Goal: Transaction & Acquisition: Register for event/course

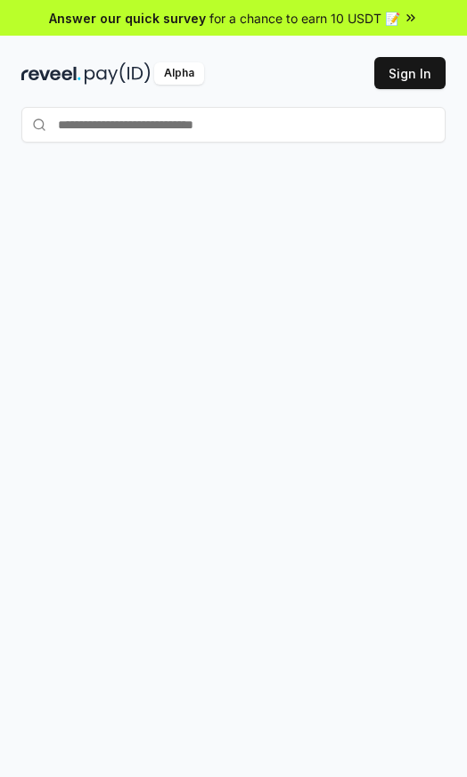
click at [397, 76] on button "Sign In" at bounding box center [409, 73] width 71 height 32
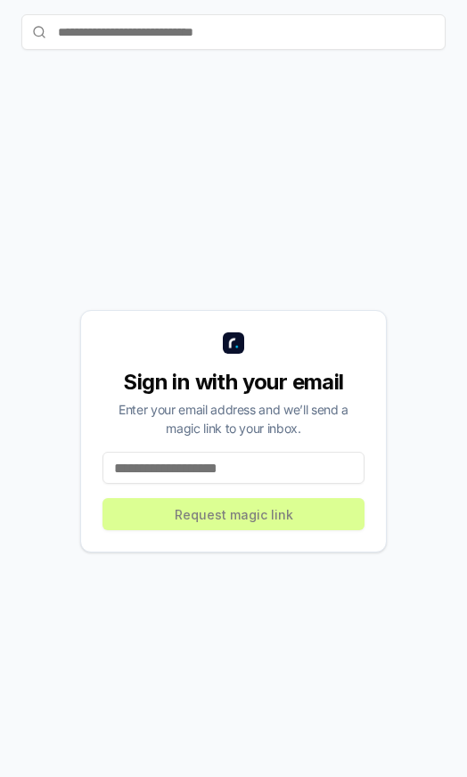
scroll to position [196, 0]
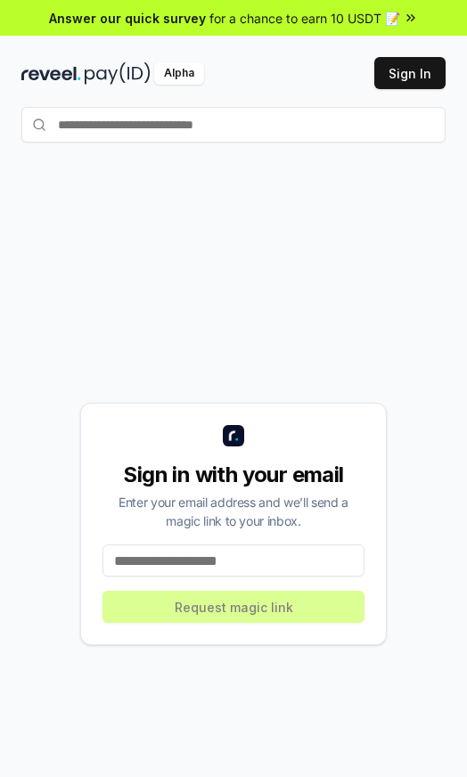
click at [287, 110] on input "text" at bounding box center [233, 125] width 424 height 36
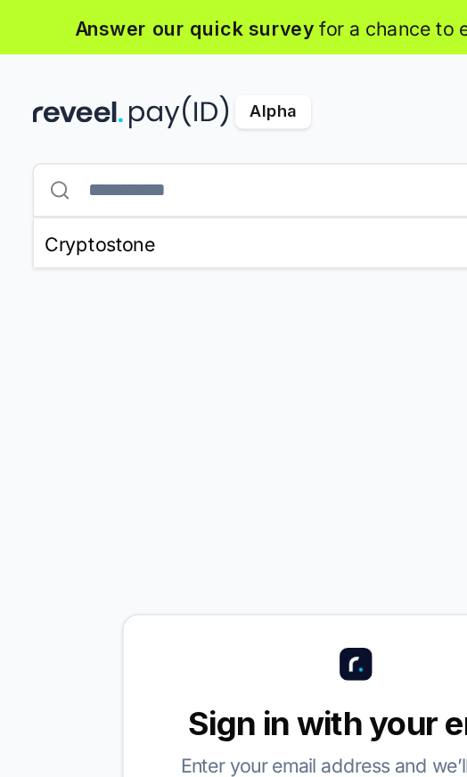
type input "**********"
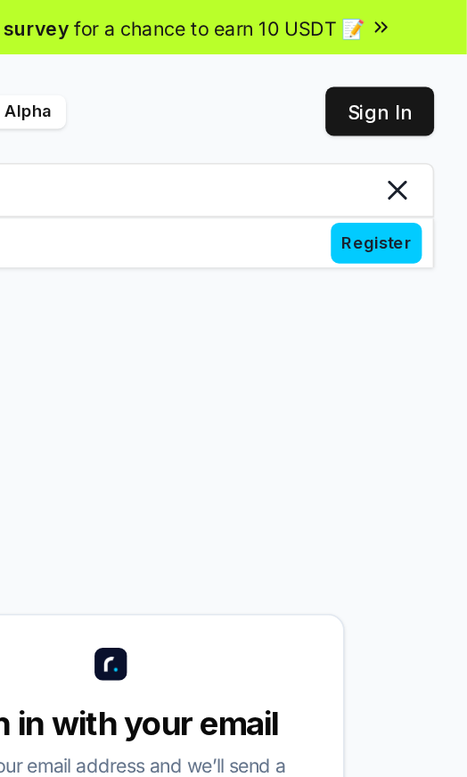
click at [378, 159] on span "Register" at bounding box center [408, 159] width 60 height 27
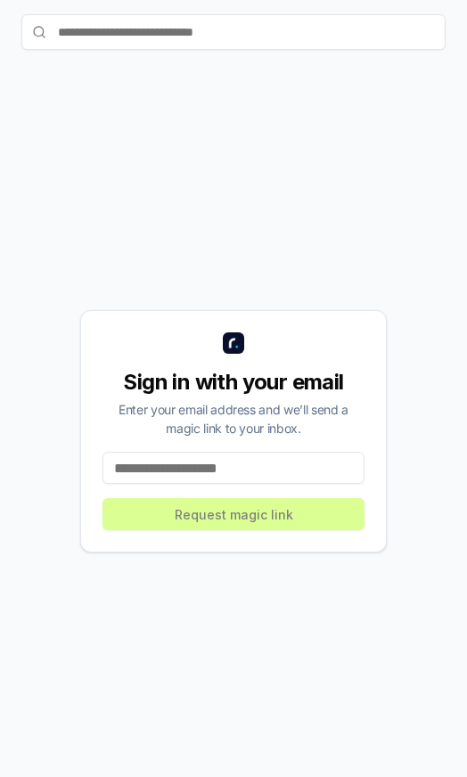
scroll to position [197, 0]
